Goal: Task Accomplishment & Management: Use online tool/utility

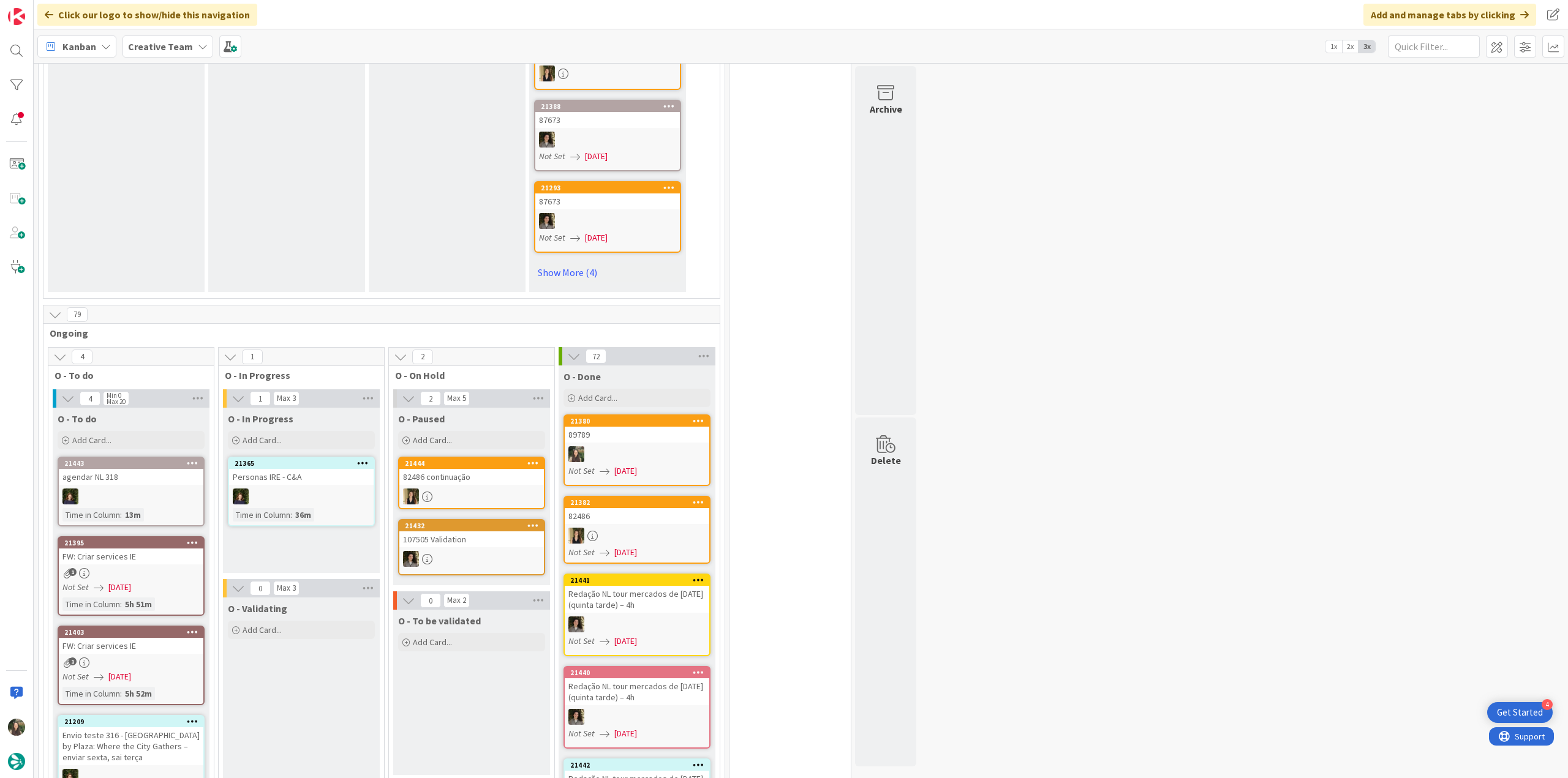
click at [678, 447] on div at bounding box center [637, 455] width 145 height 16
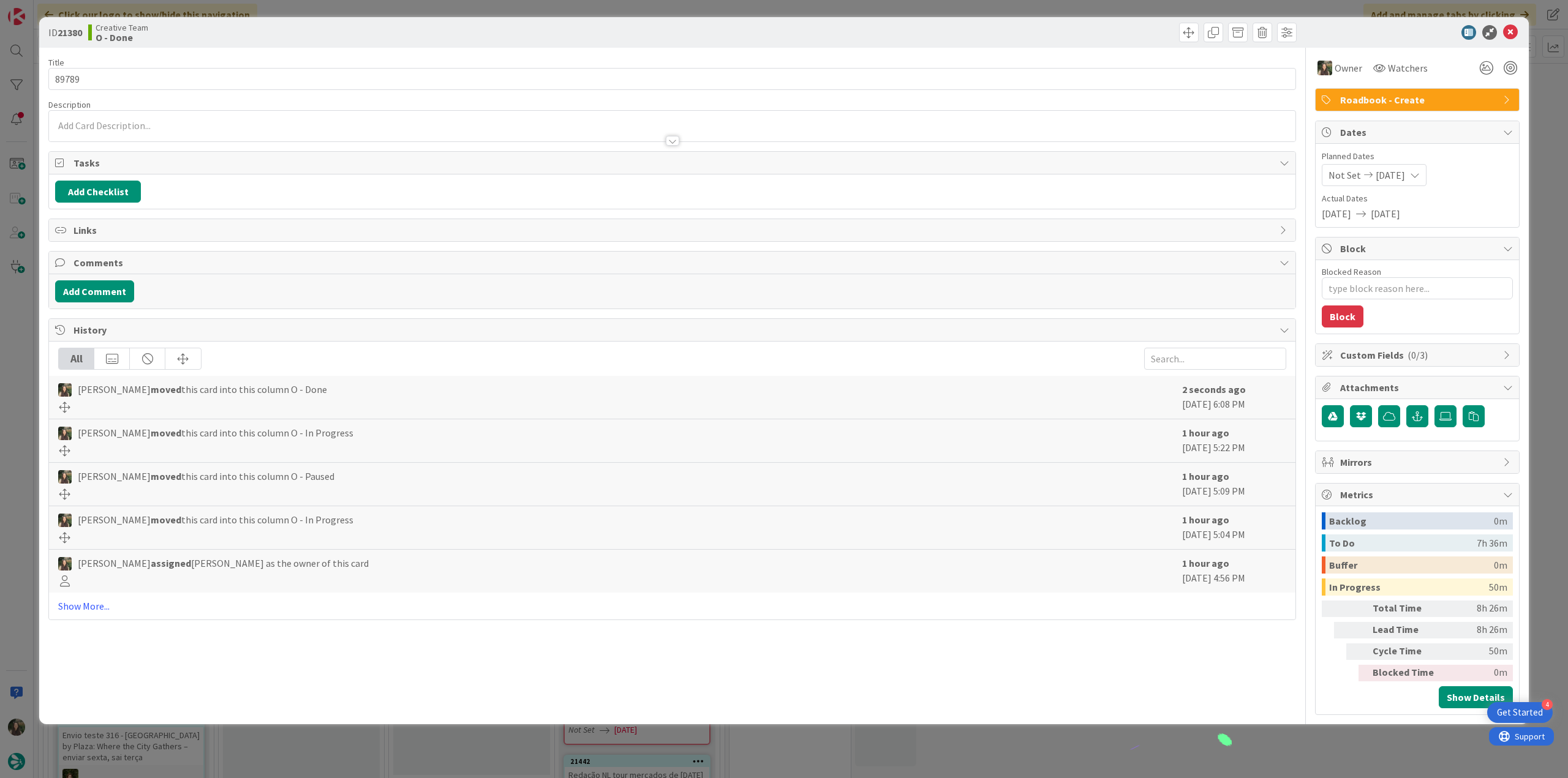
click at [1182, 750] on div "ID 21380 Creative Team O - Done Title 5 / 128 89789 Description Owner Watchers …" at bounding box center [784, 389] width 1568 height 778
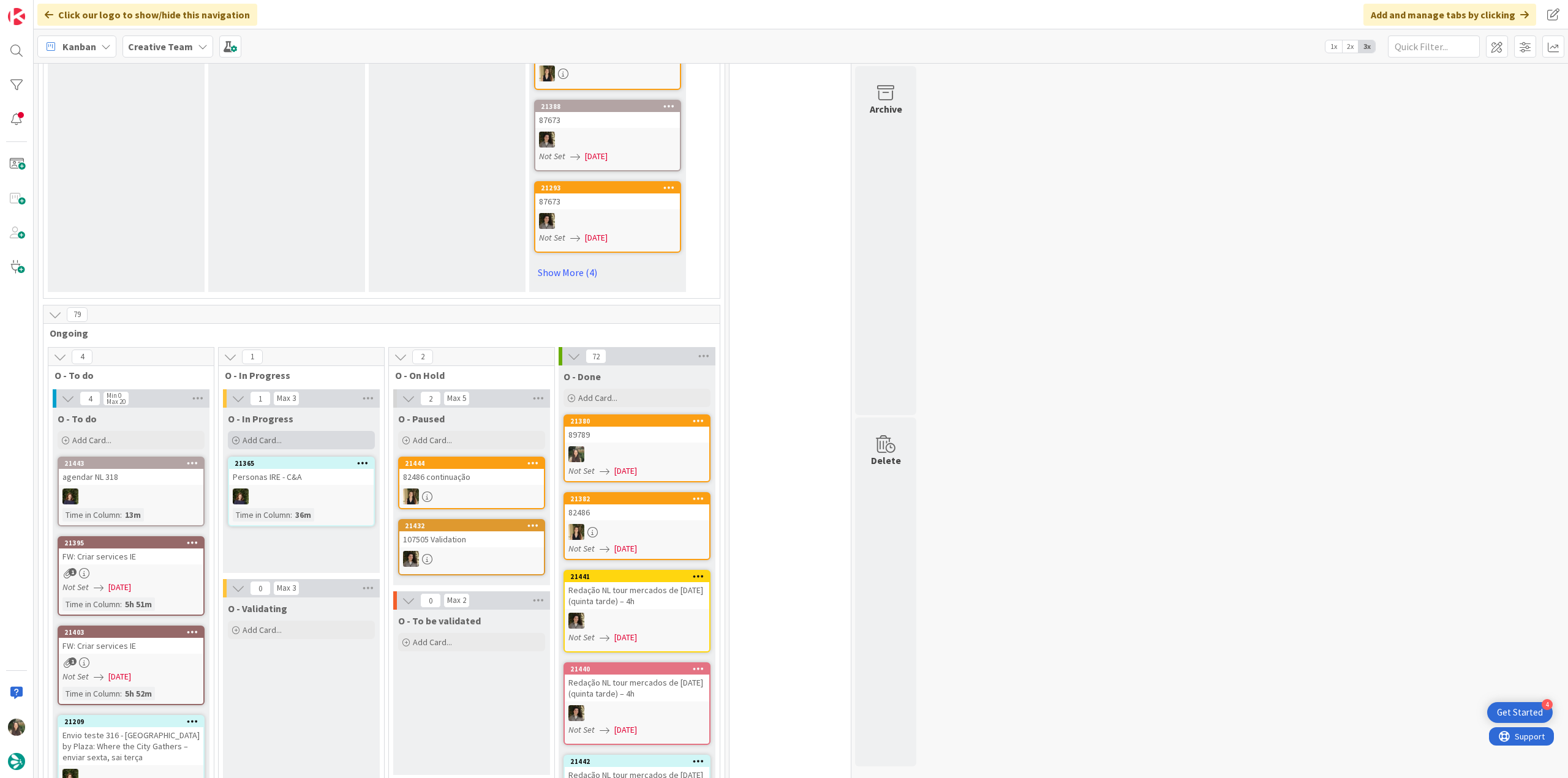
click at [306, 431] on div "Add Card..." at bounding box center [300, 440] width 147 height 19
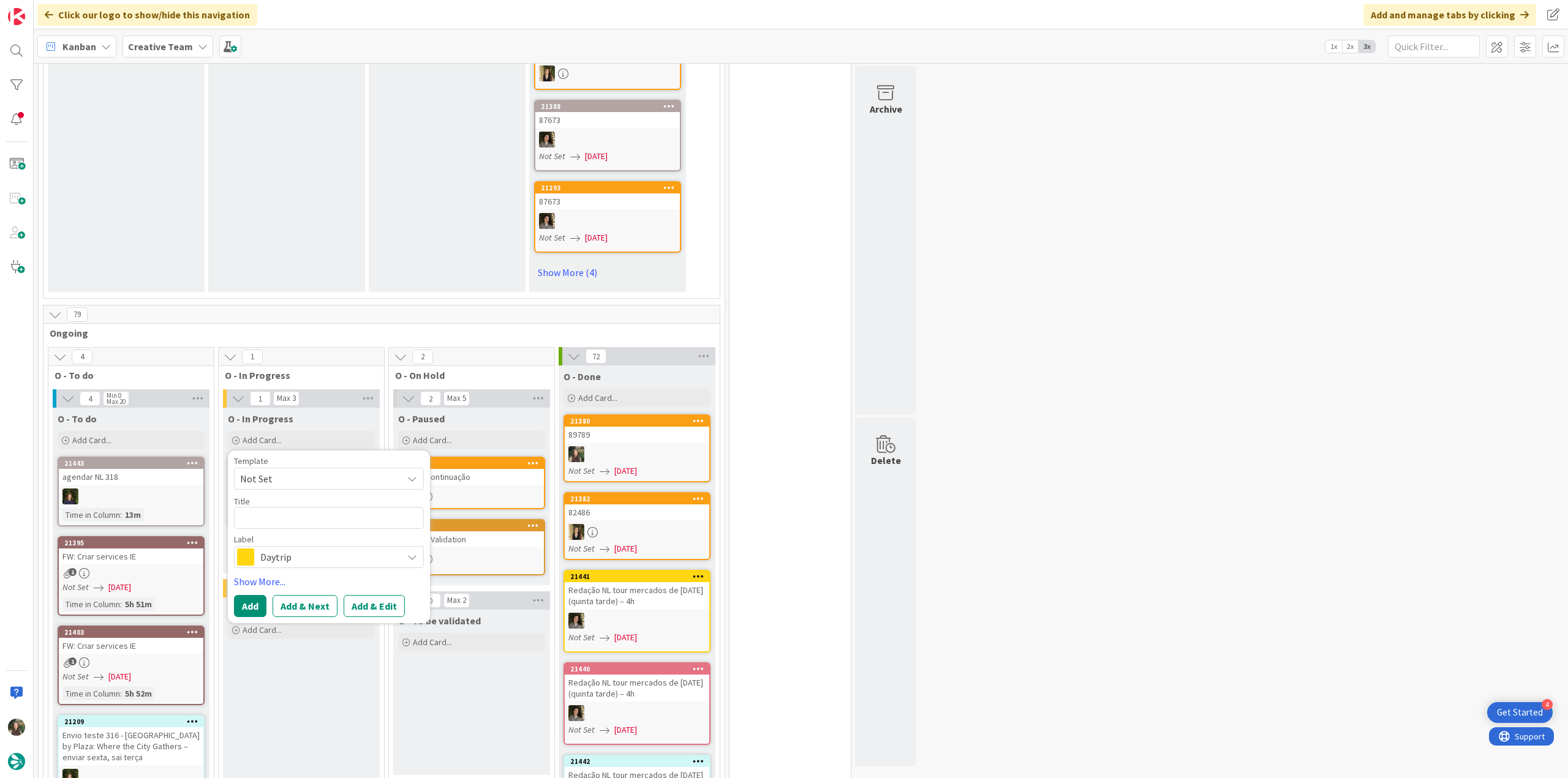
click at [659, 447] on div at bounding box center [637, 455] width 145 height 16
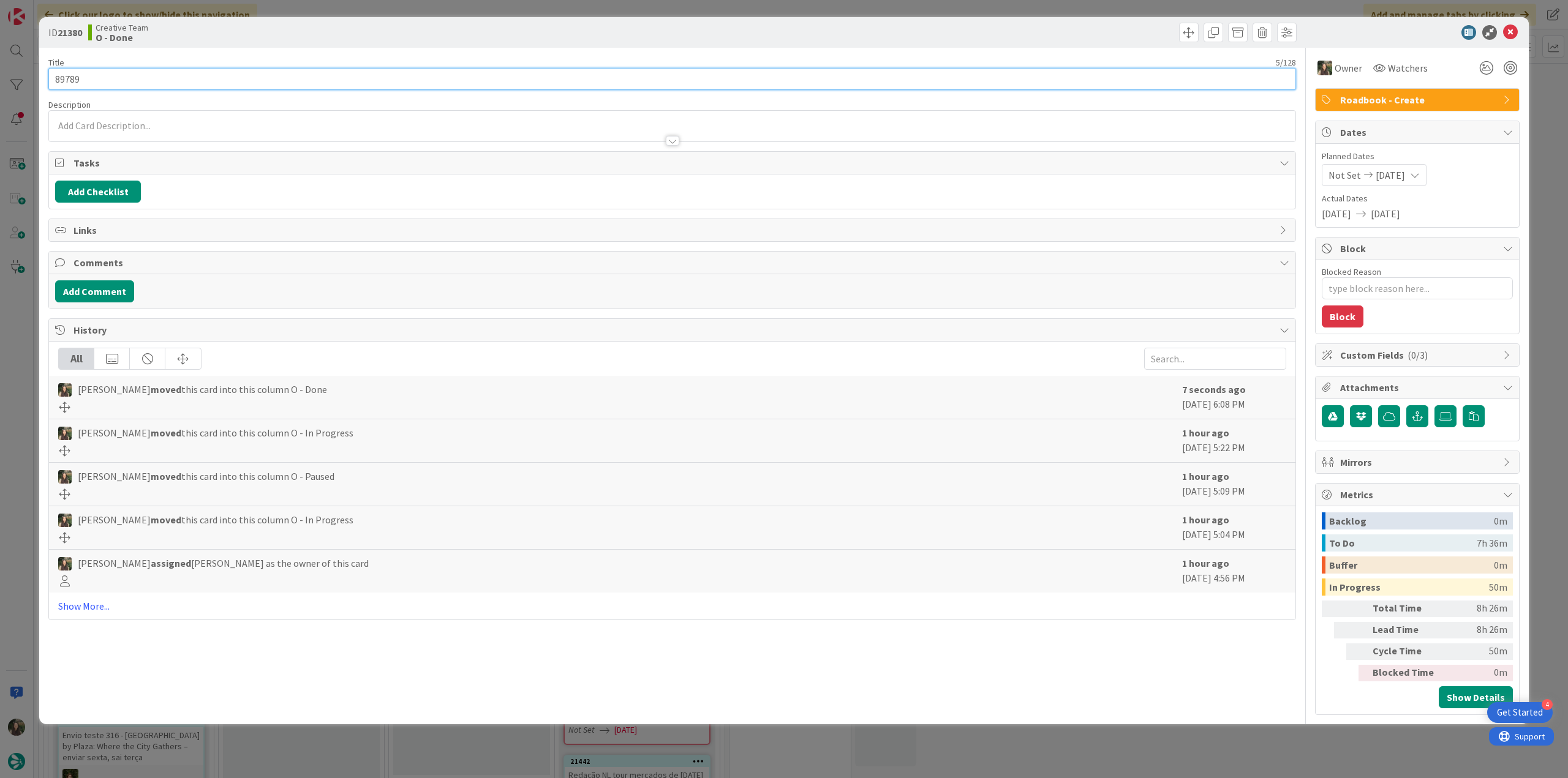
drag, startPoint x: 59, startPoint y: 78, endPoint x: 38, endPoint y: 83, distance: 21.6
click at [34, 78] on div "ID 21380 Creative Team O - Done Title 5 / 128 89789 Description Owner Watchers …" at bounding box center [784, 389] width 1568 height 778
click at [20, 340] on div "ID 21380 Creative Team O - Done Title 5 / 128 89789 Description Owner Watchers …" at bounding box center [784, 389] width 1568 height 778
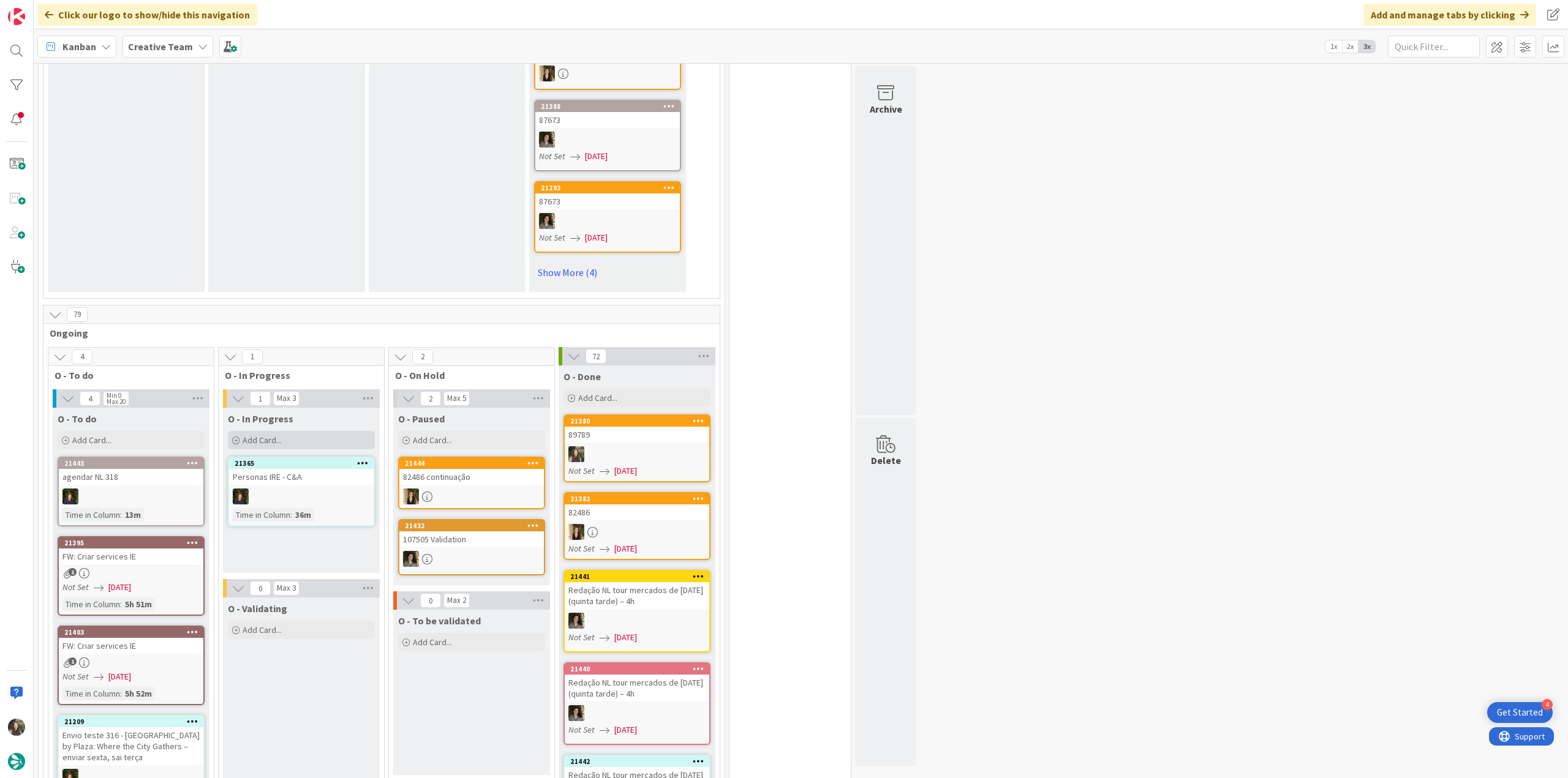
click at [323, 431] on div "Add Card..." at bounding box center [300, 440] width 147 height 19
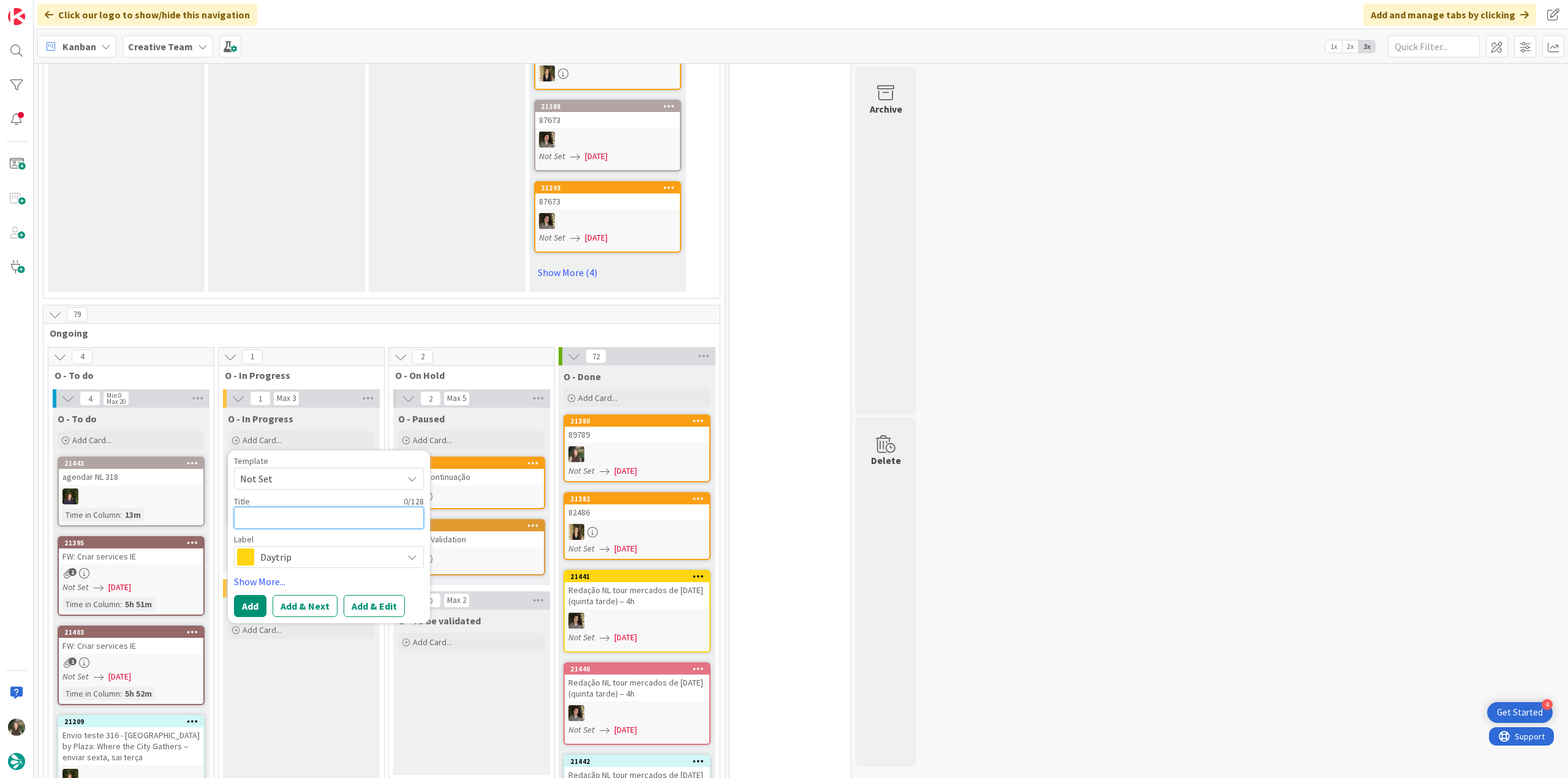
paste textarea "89789"
type textarea "x"
type textarea "89789"
type textarea "x"
type textarea "89789"
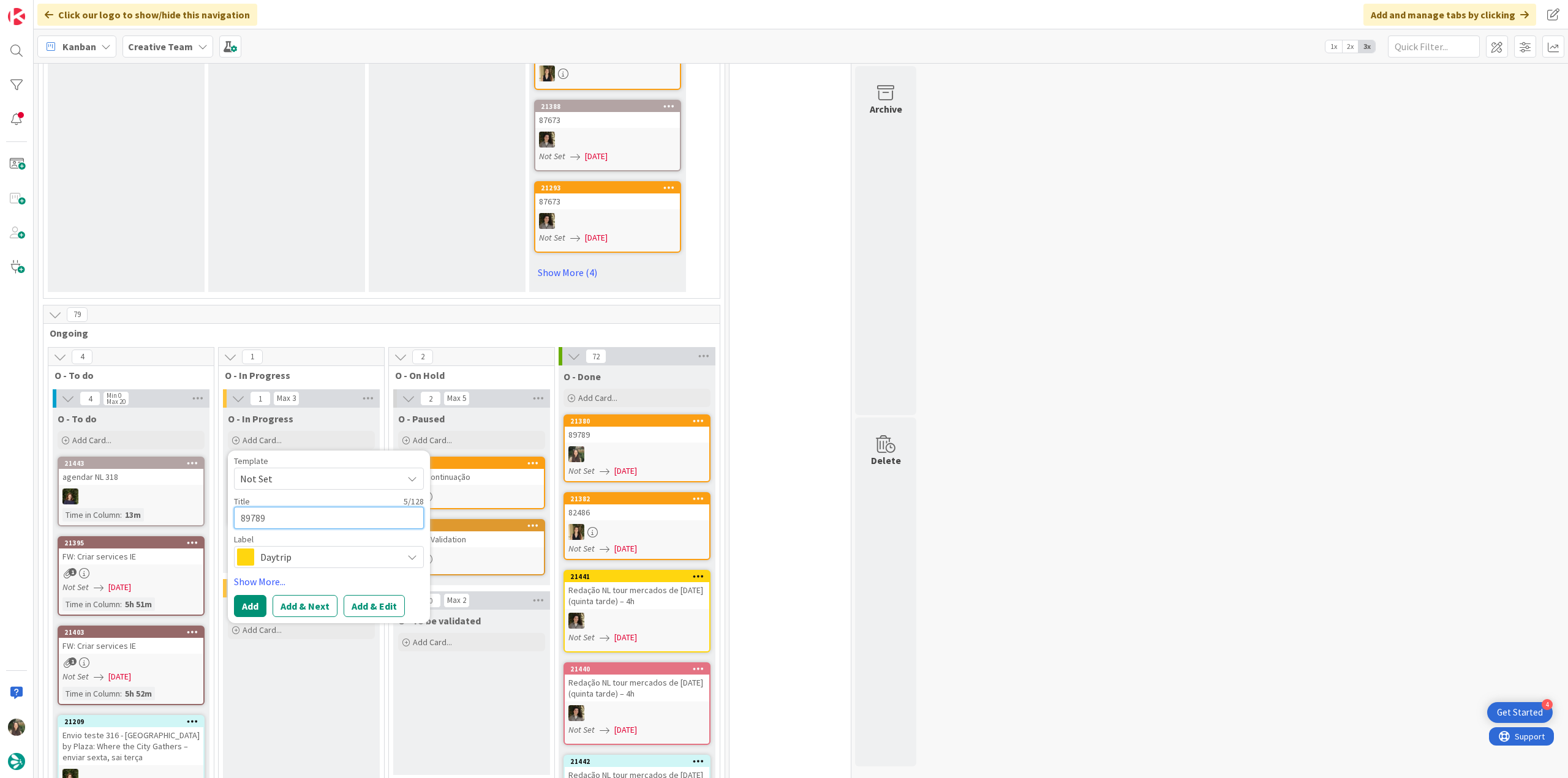
type textarea "x"
type textarea "89789 -"
type textarea "x"
type textarea "89789 - c"
type textarea "x"
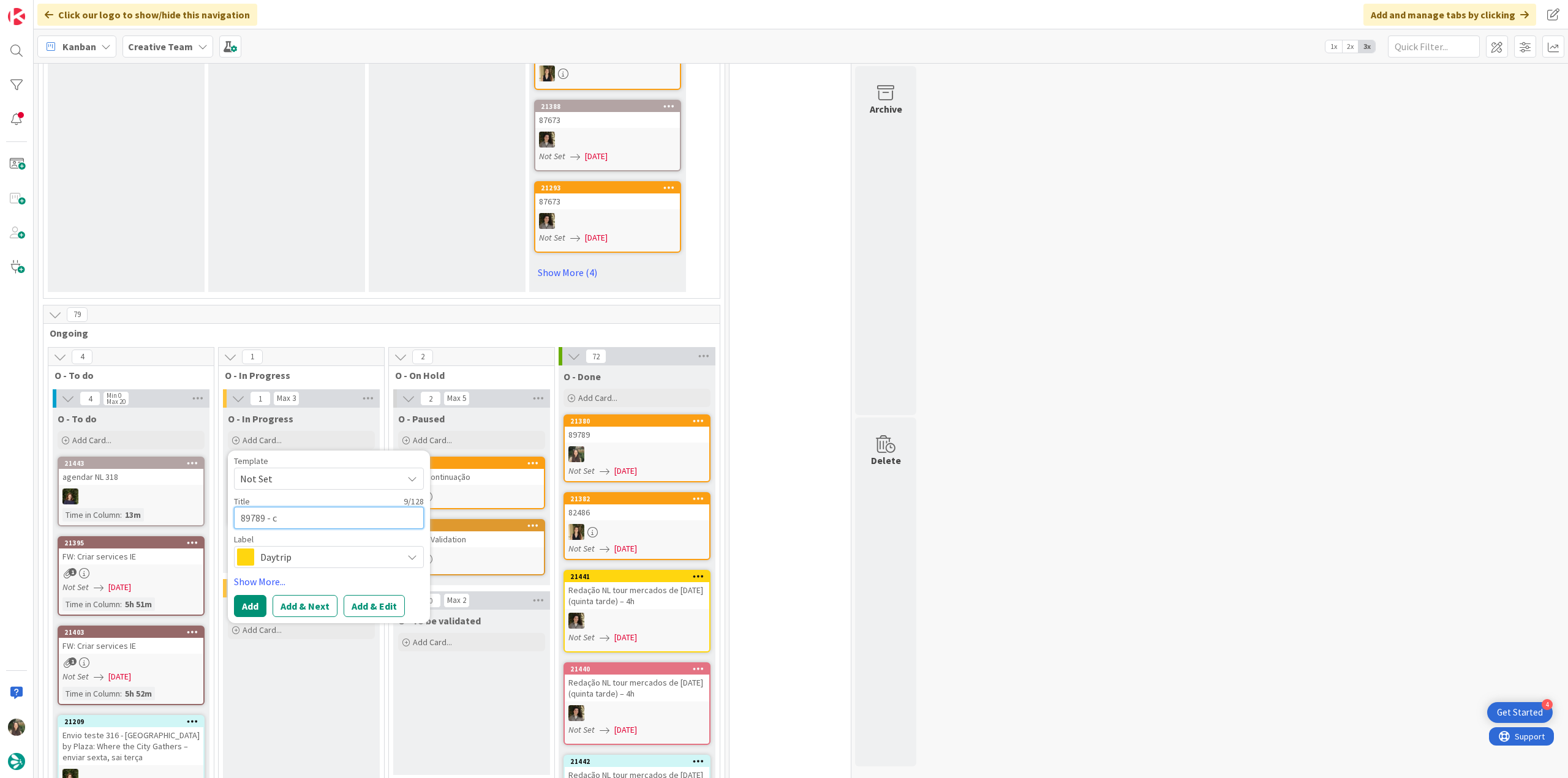
type textarea "89789 - co"
type textarea "x"
type textarea "89789 - cont"
type textarea "x"
type textarea "89789 - [PERSON_NAME]"
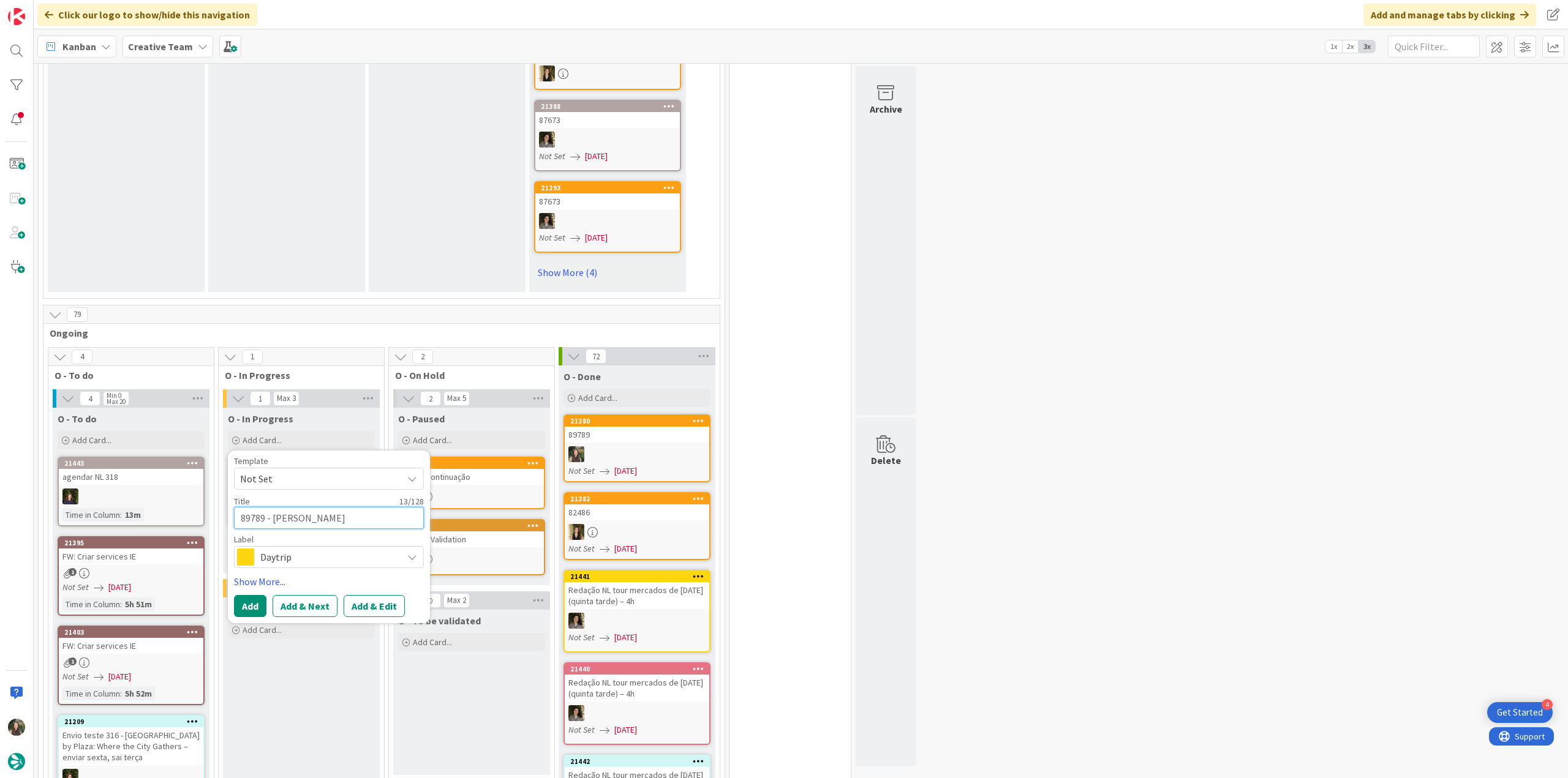
type textarea "x"
type textarea "89789 - contin"
type textarea "x"
type textarea "89789 - continu"
type textarea "x"
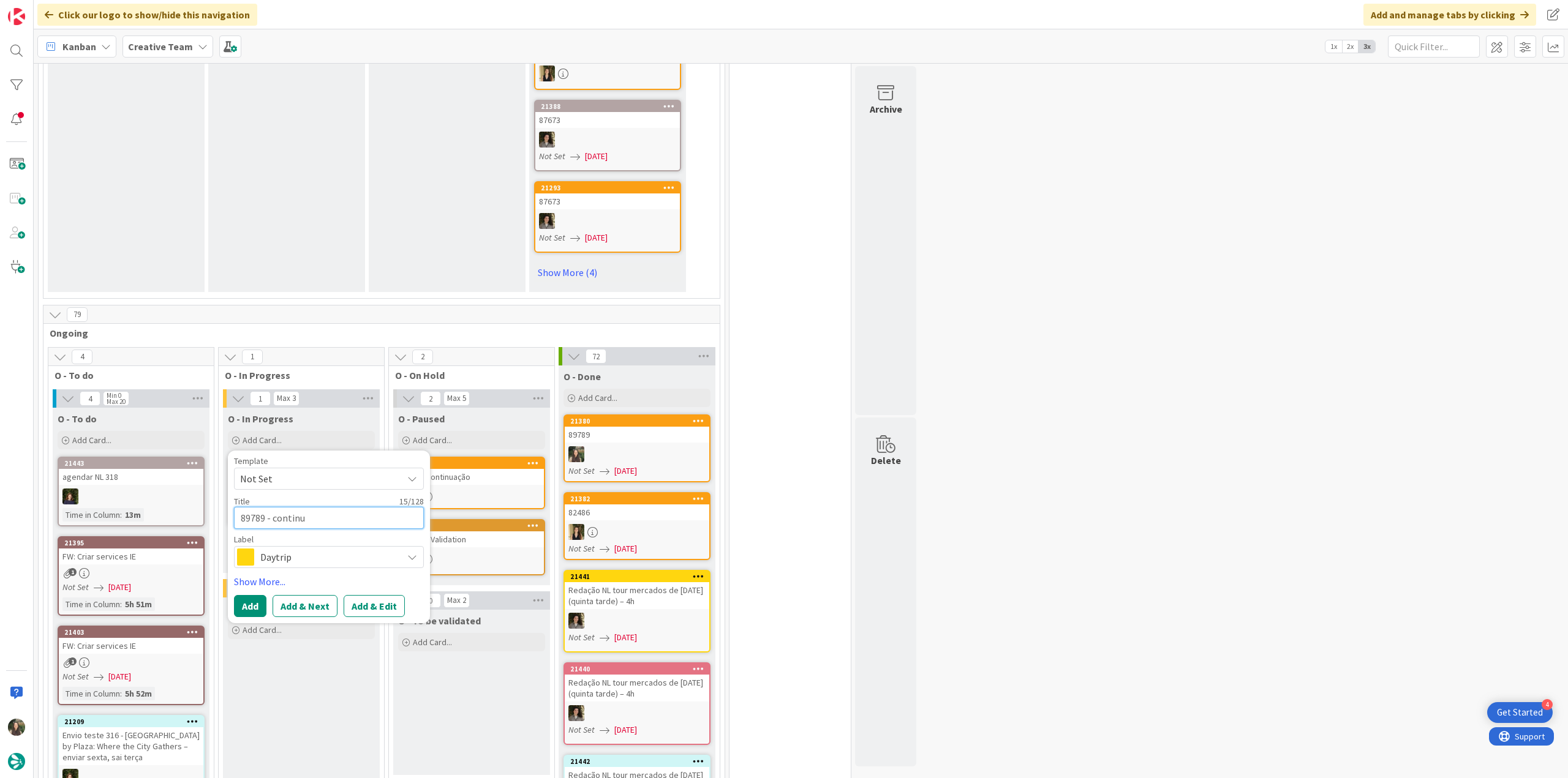
type textarea "89789 - continua"
type textarea "x"
type textarea "89789 - continuaç"
type textarea "x"
type textarea "89789 - continuaçã"
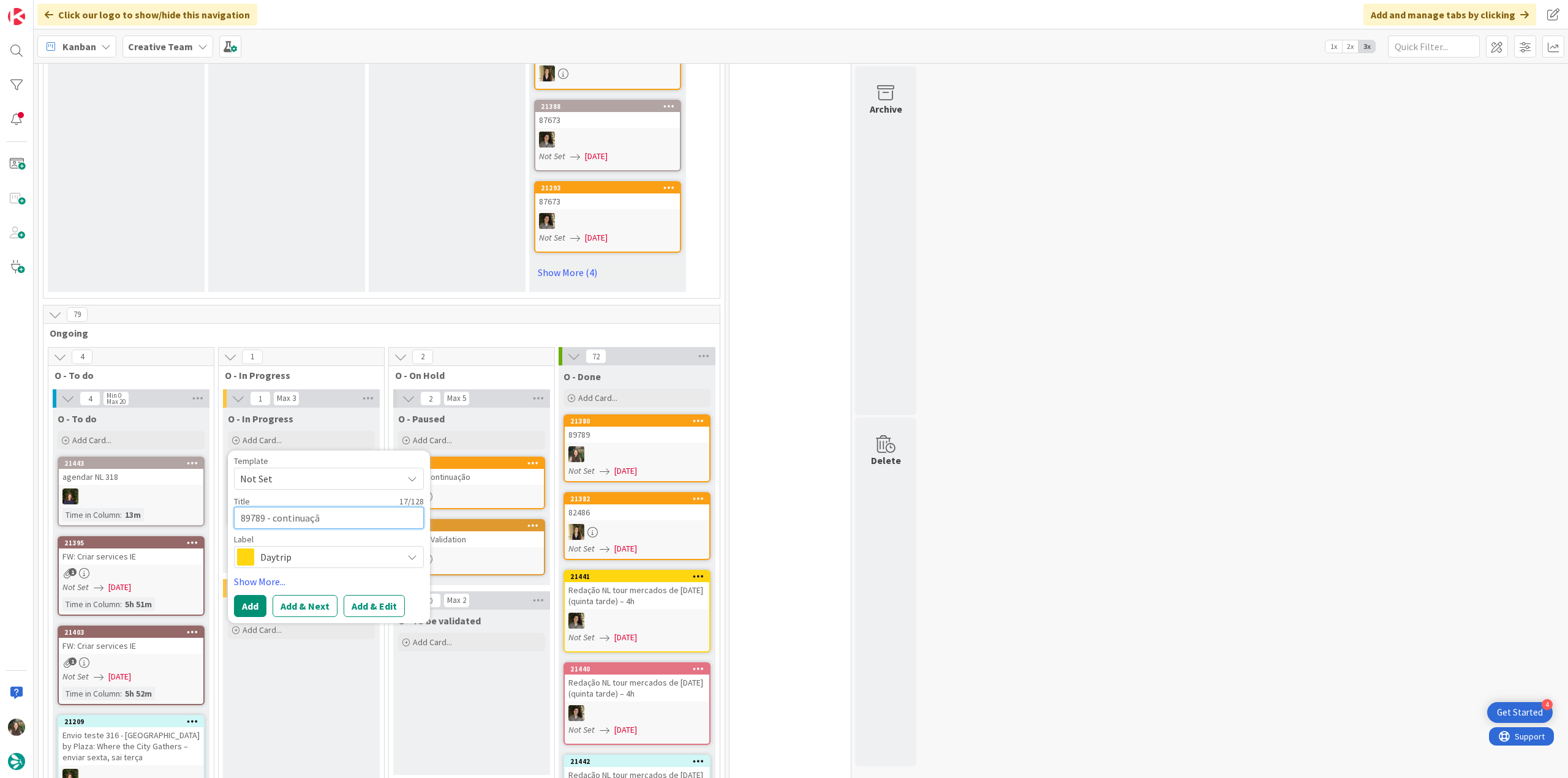
type textarea "x"
type textarea "89789 - continuação"
click at [288, 549] on span "Daytrip" at bounding box center [328, 557] width 136 height 17
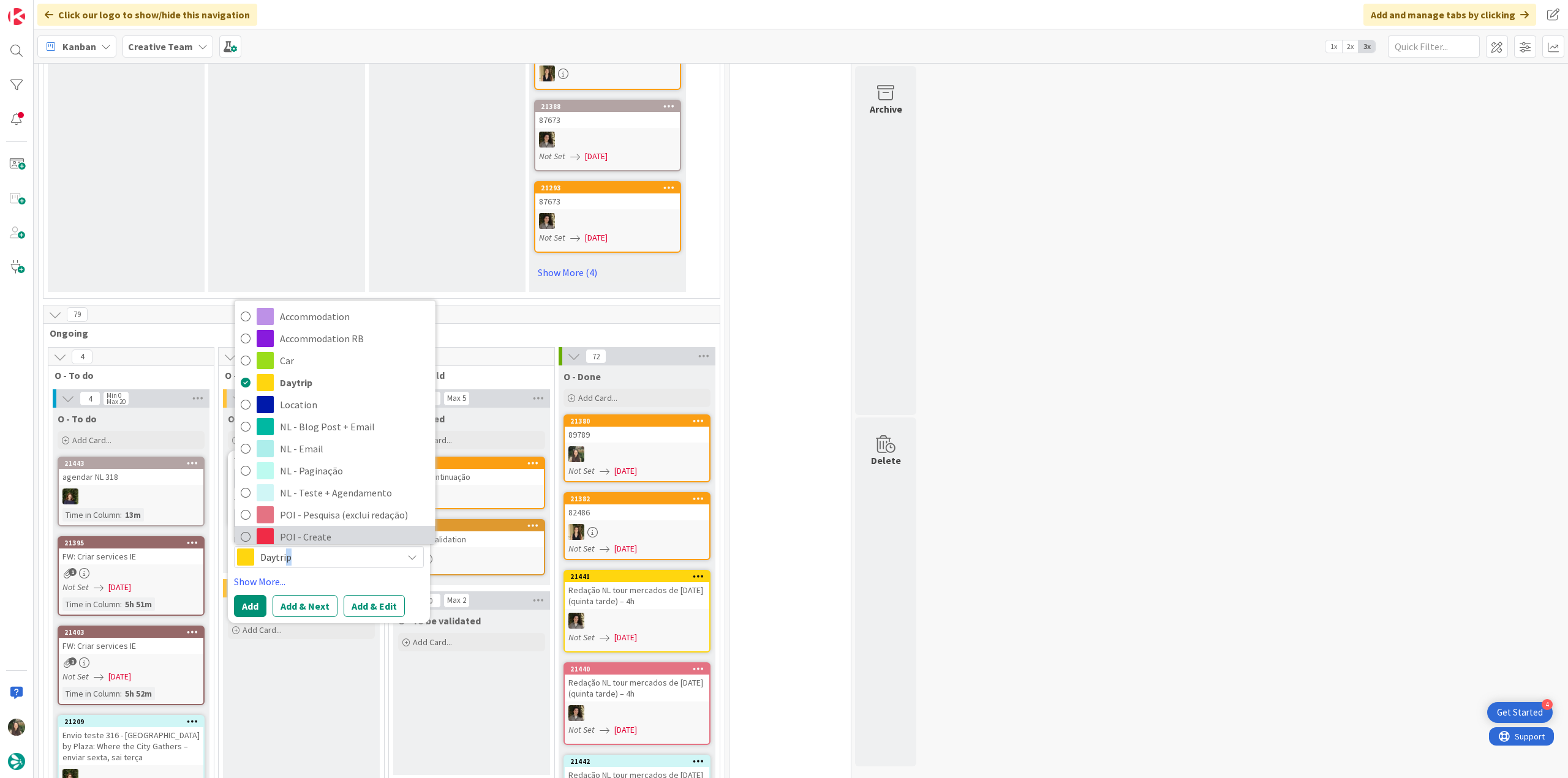
click at [334, 528] on span "POI - Create" at bounding box center [354, 536] width 149 height 19
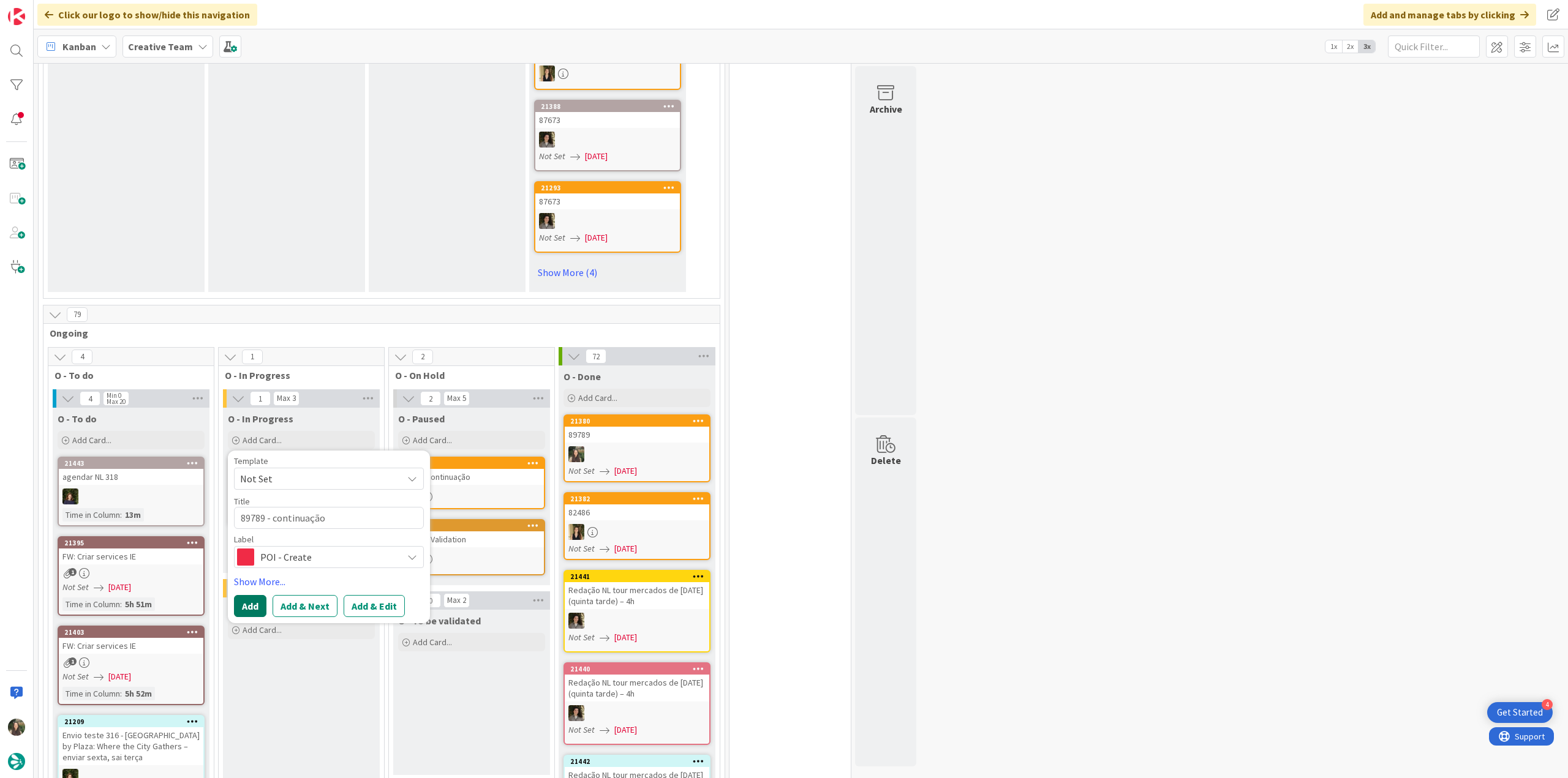
click at [255, 595] on button "Add" at bounding box center [250, 606] width 33 height 22
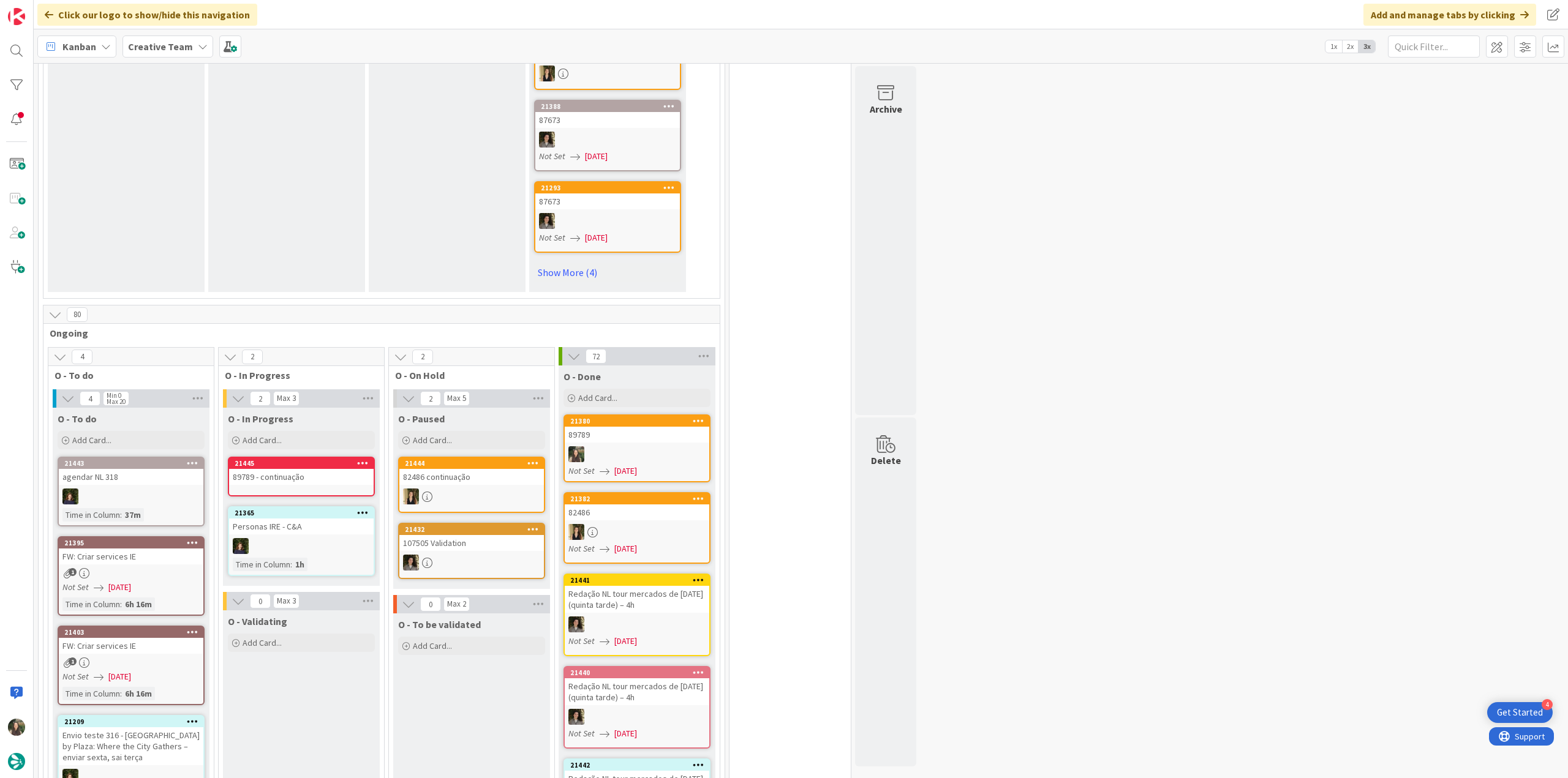
click at [281, 469] on div "89789 - continuação" at bounding box center [301, 477] width 145 height 16
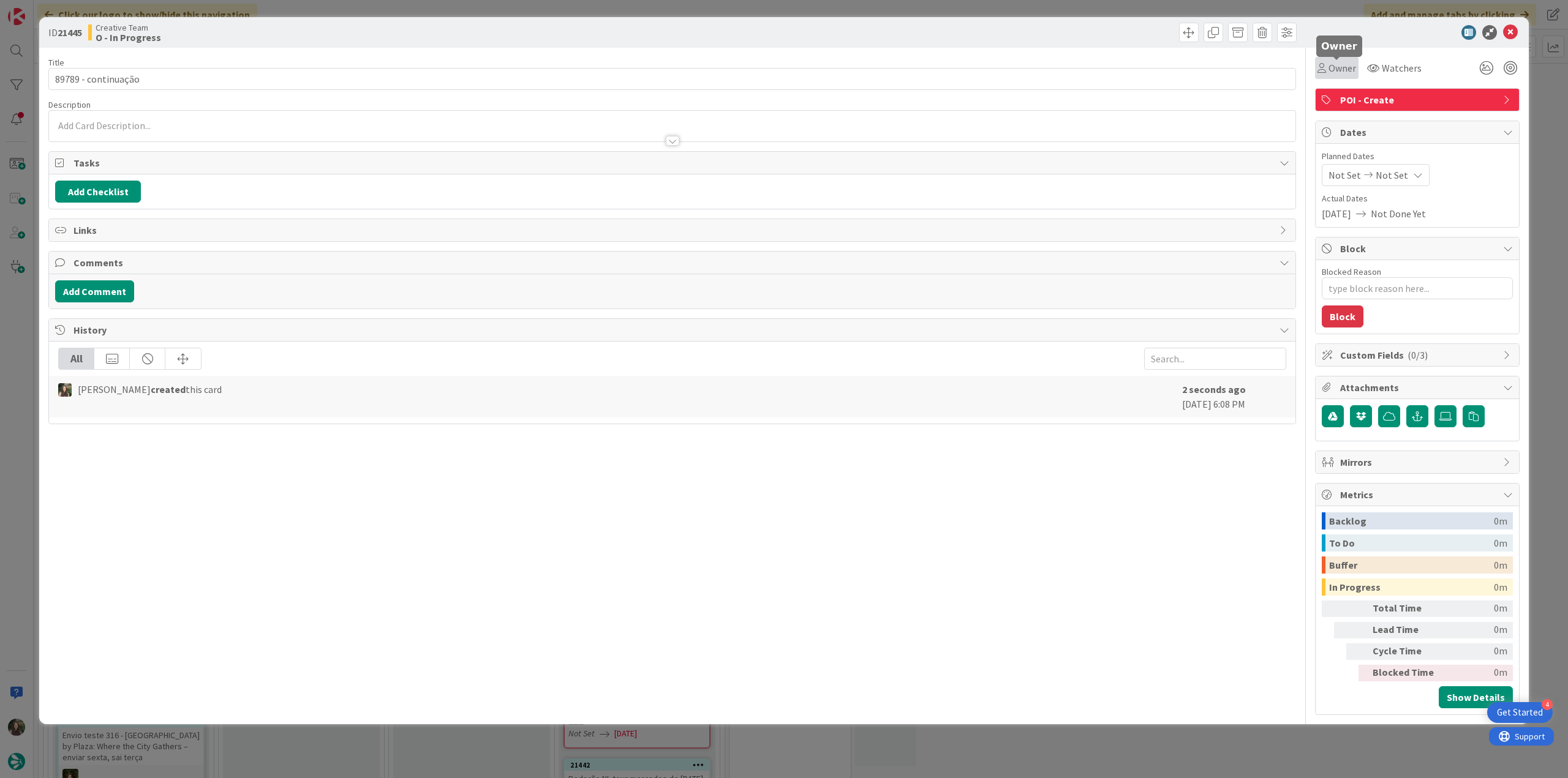
click at [1340, 72] on span "Owner" at bounding box center [1341, 67] width 28 height 15
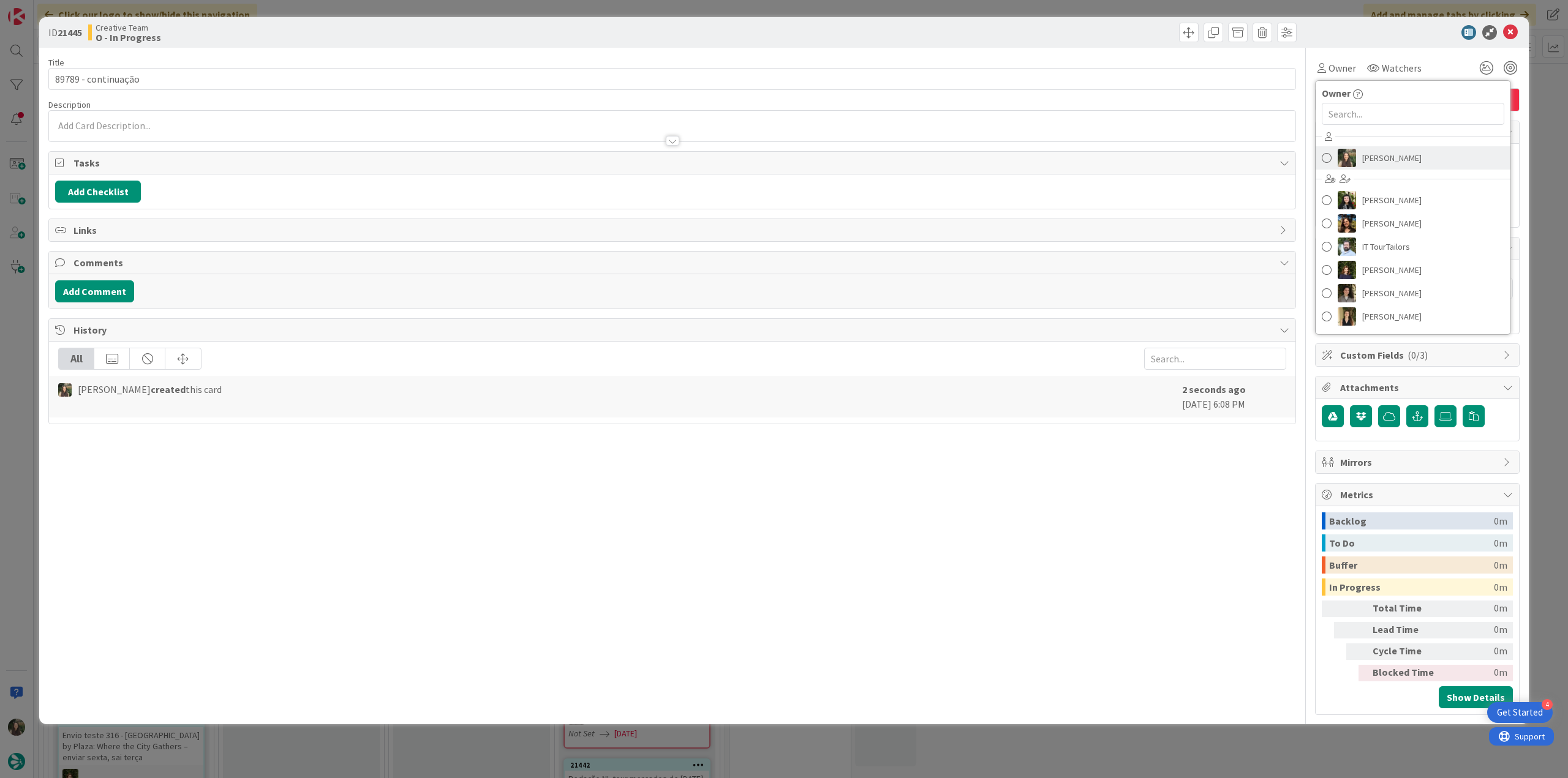
click at [1357, 160] on link "[PERSON_NAME]" at bounding box center [1413, 158] width 195 height 23
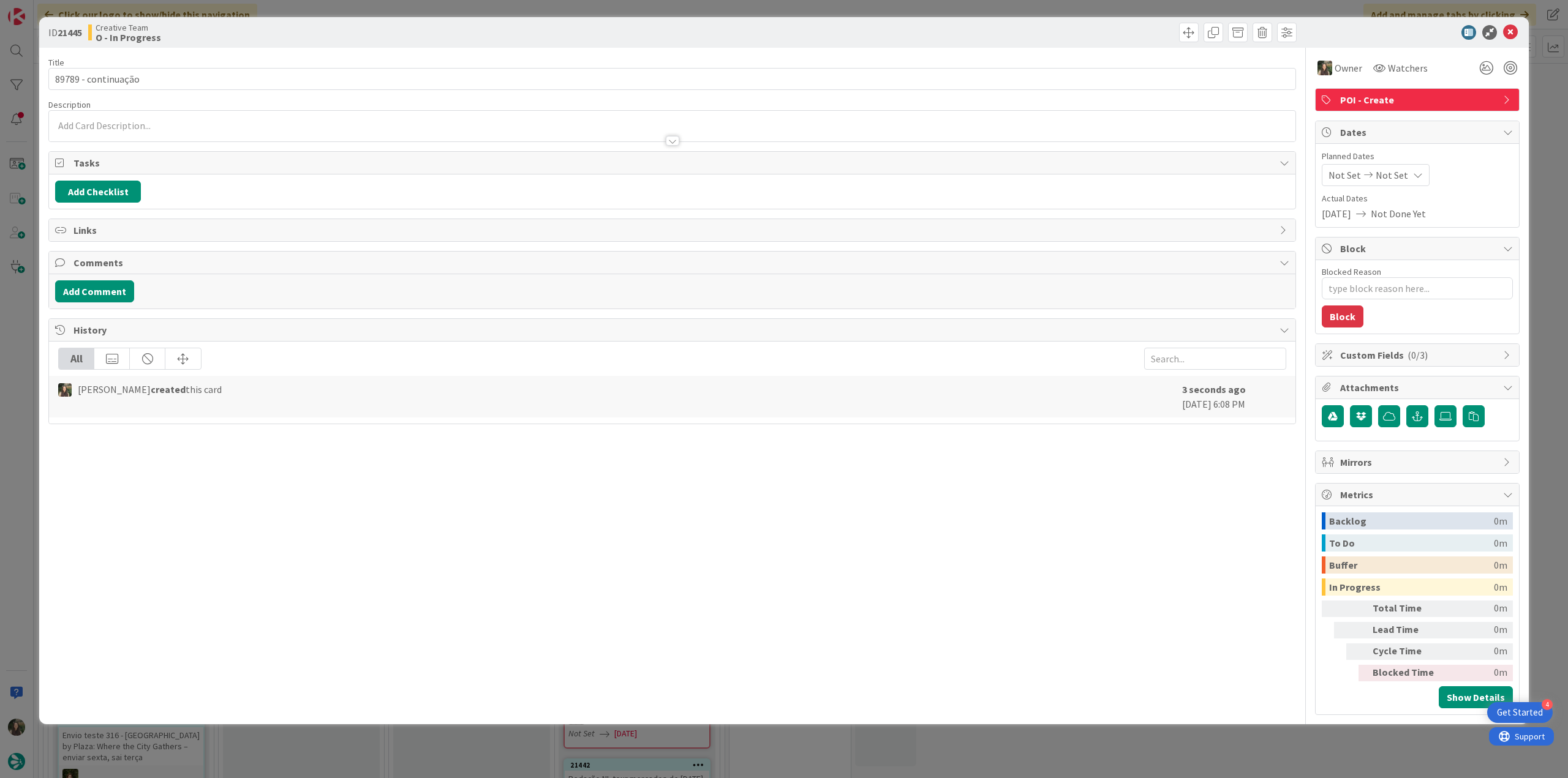
click at [1547, 107] on div "ID 21445 Creative Team O - In Progress Title 19 / 128 89789 - continuação Descr…" at bounding box center [784, 389] width 1568 height 778
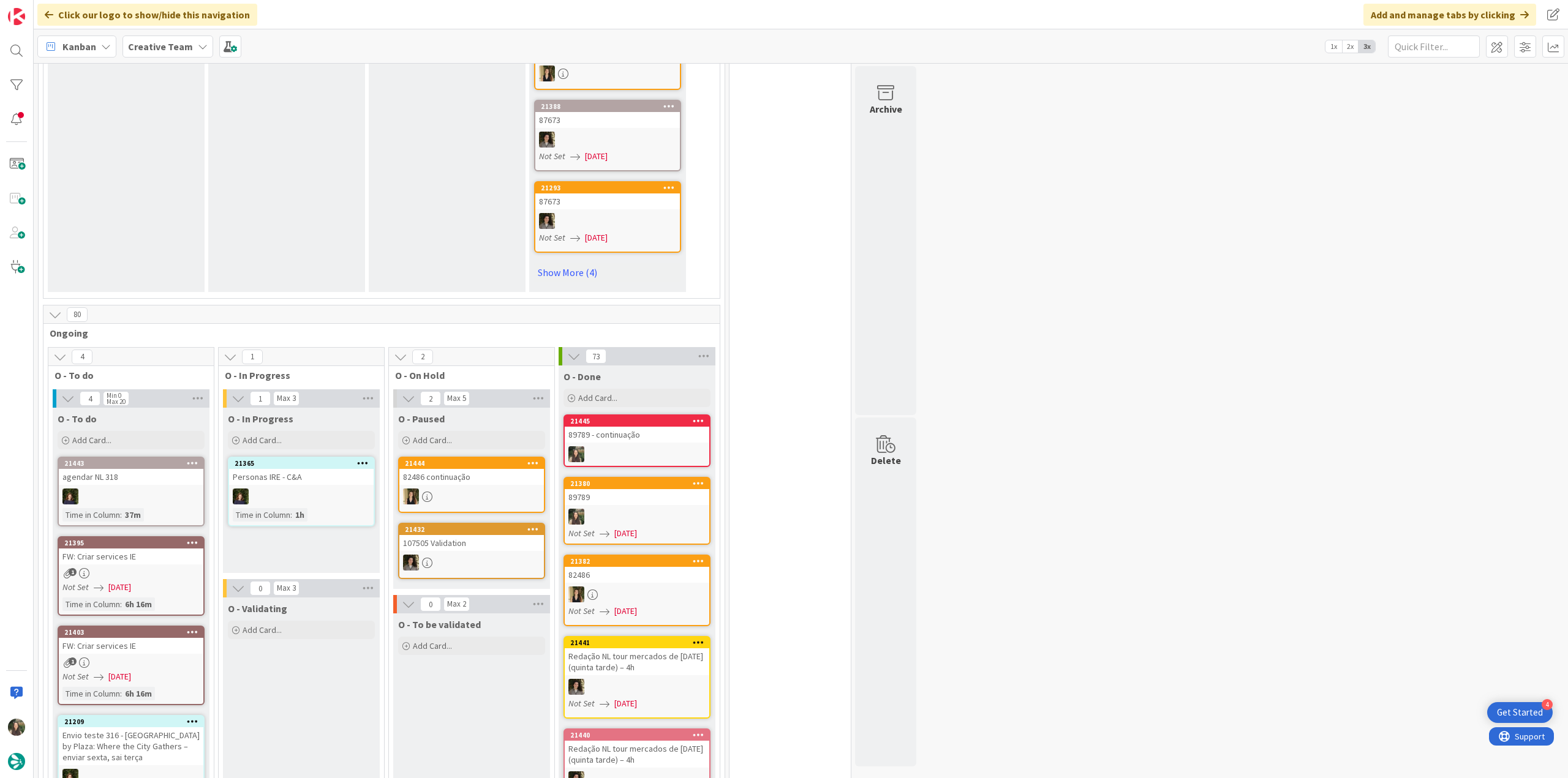
click at [659, 528] on div "Not Set [DATE]" at bounding box center [639, 534] width 141 height 12
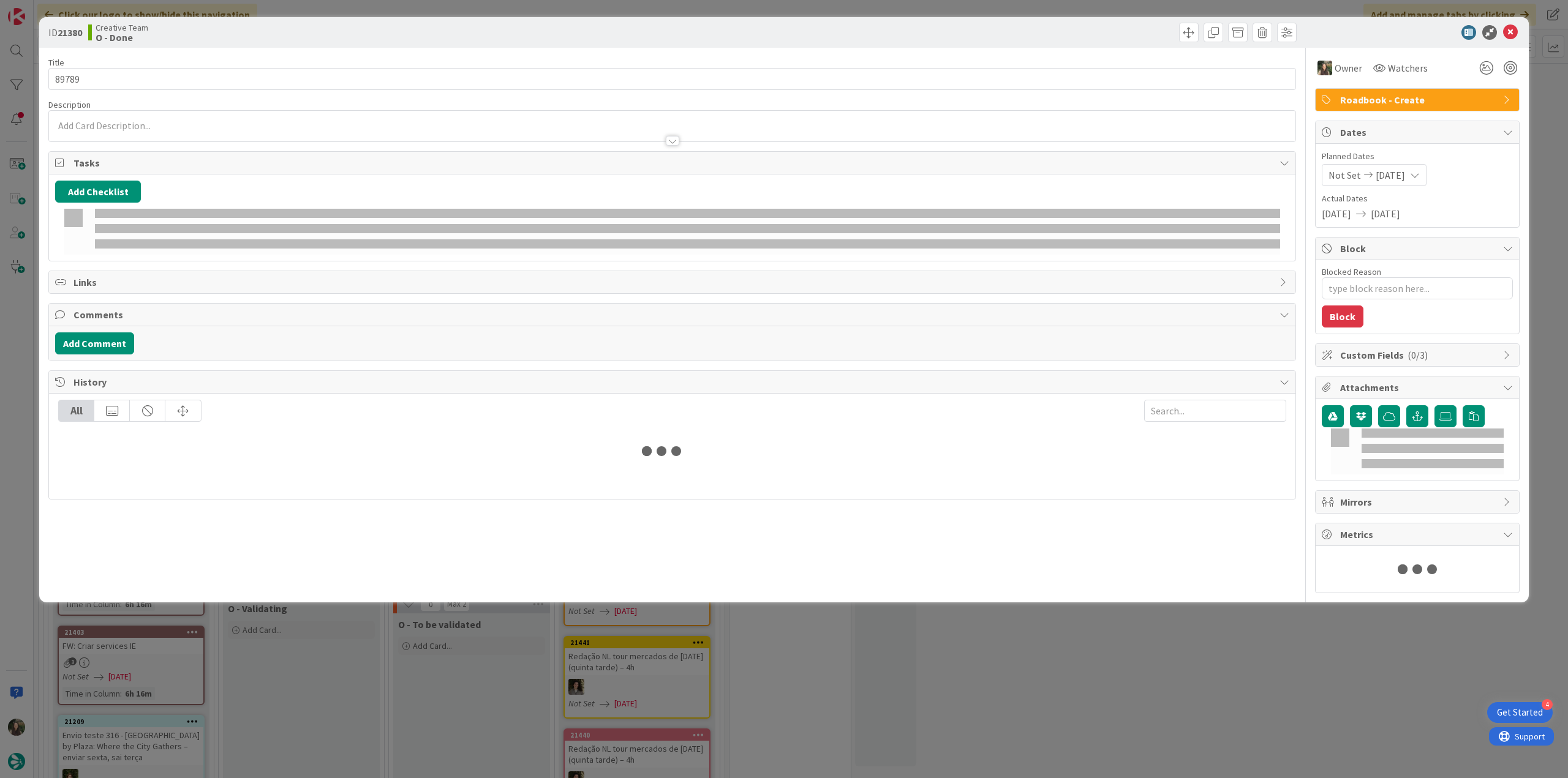
type textarea "x"
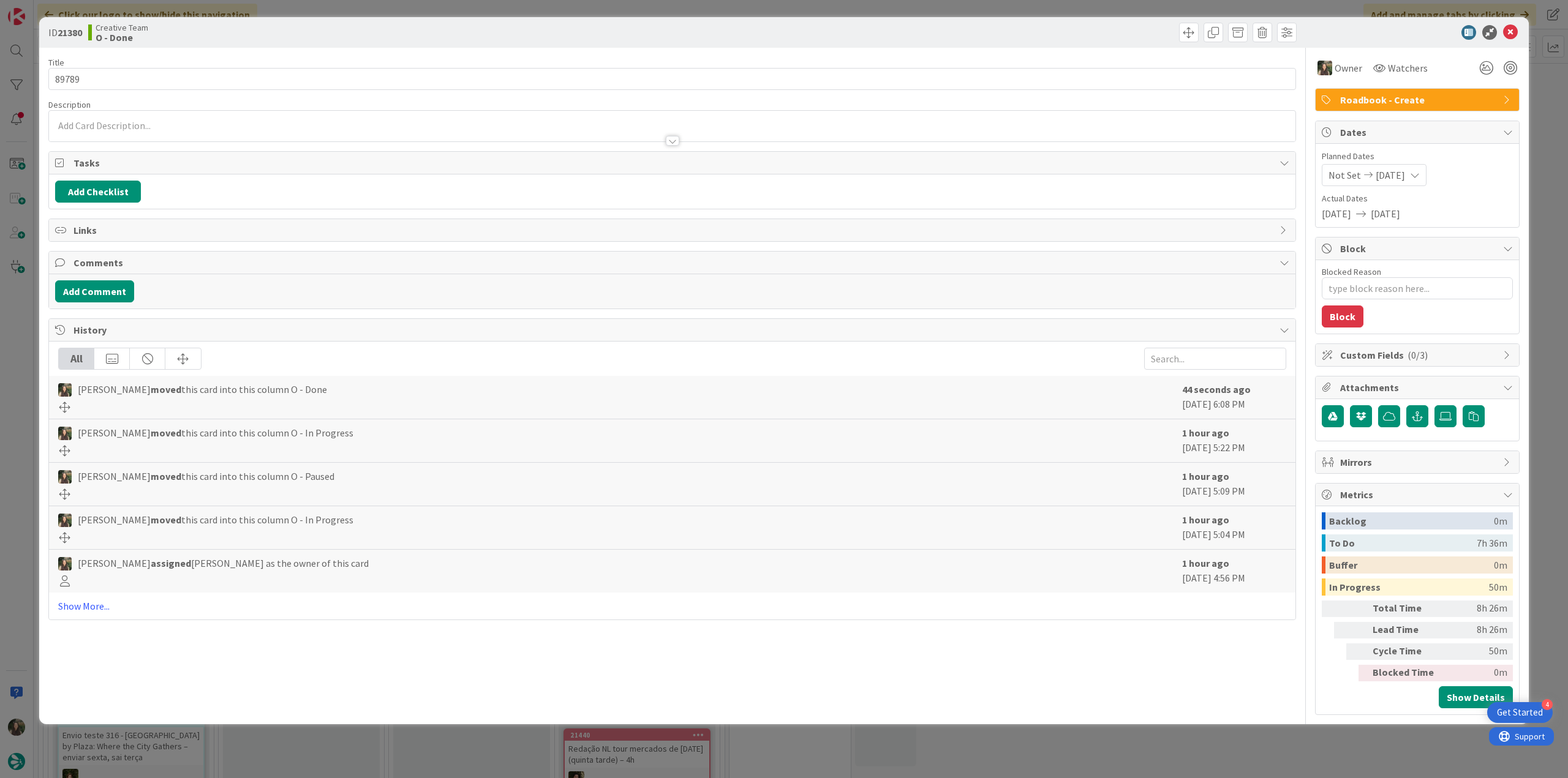
click at [1223, 744] on div "ID 21380 Creative Team O - Done Title 5 / 128 89789 Description Owner Watchers …" at bounding box center [784, 389] width 1568 height 778
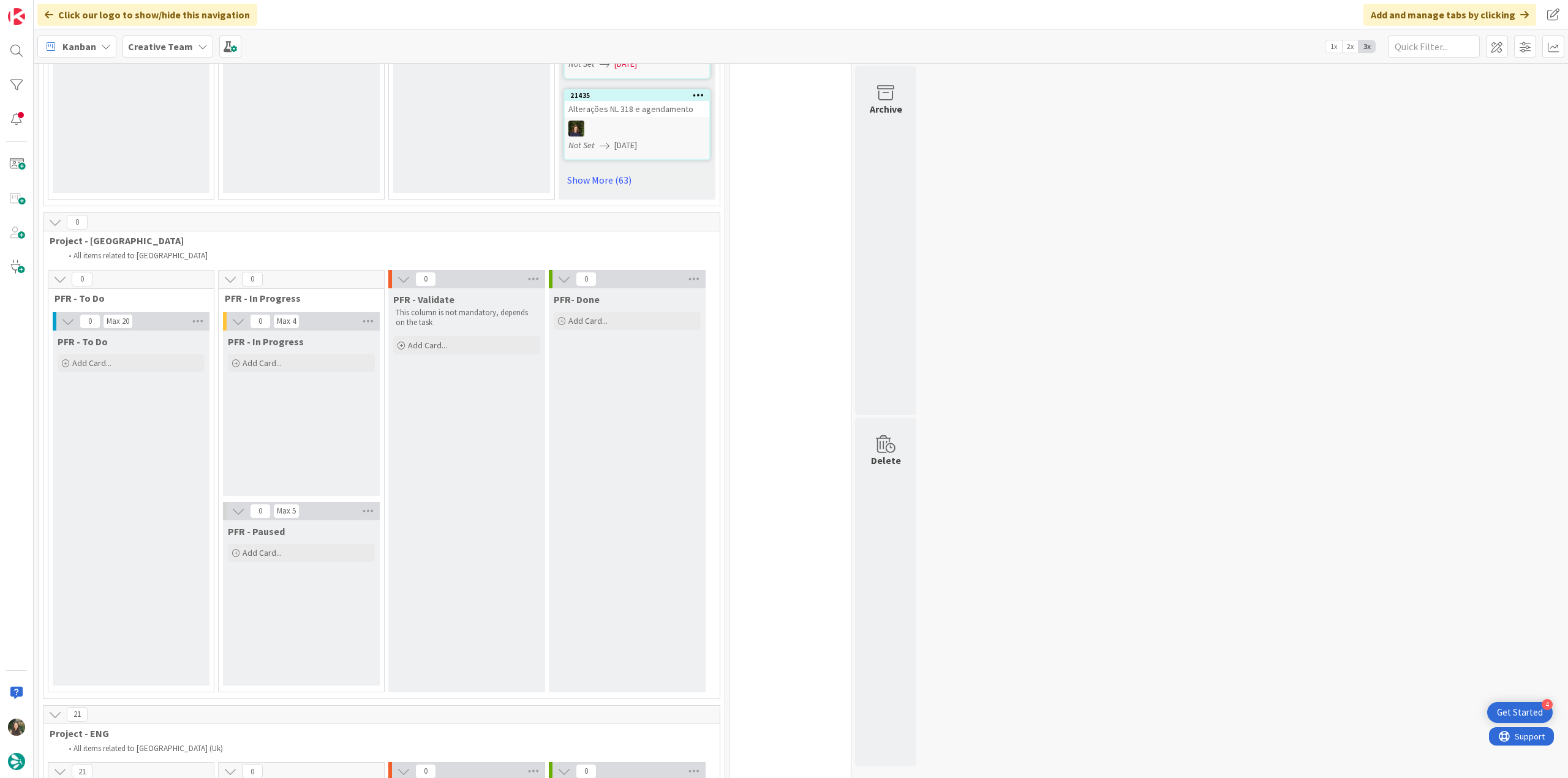
scroll to position [2388, 0]
